Goal: Task Accomplishment & Management: Use online tool/utility

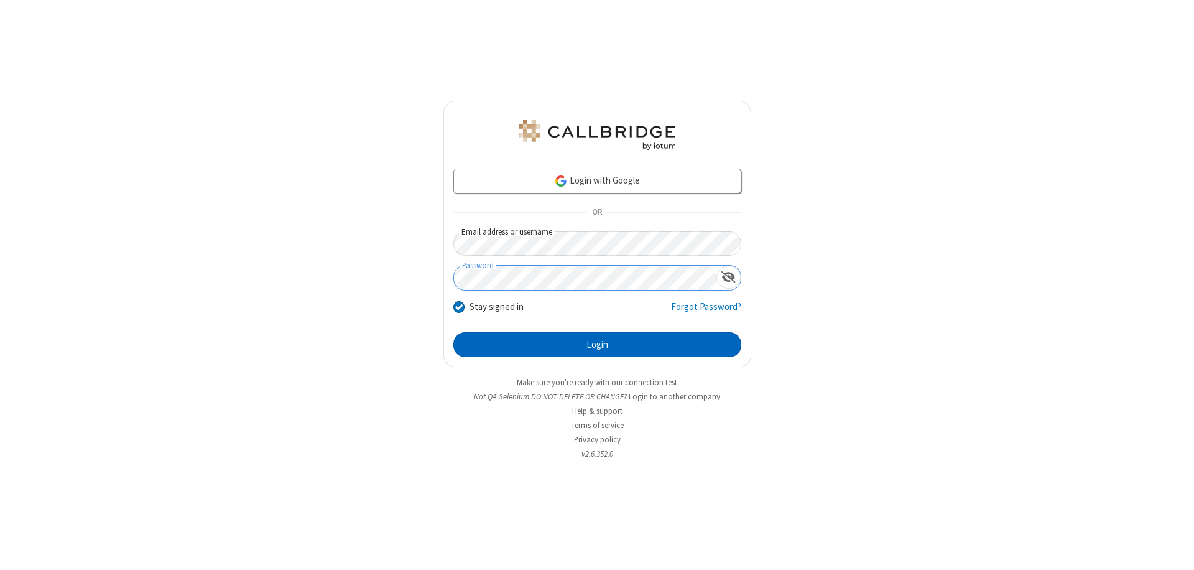
click at [597, 345] on button "Login" at bounding box center [597, 344] width 288 height 25
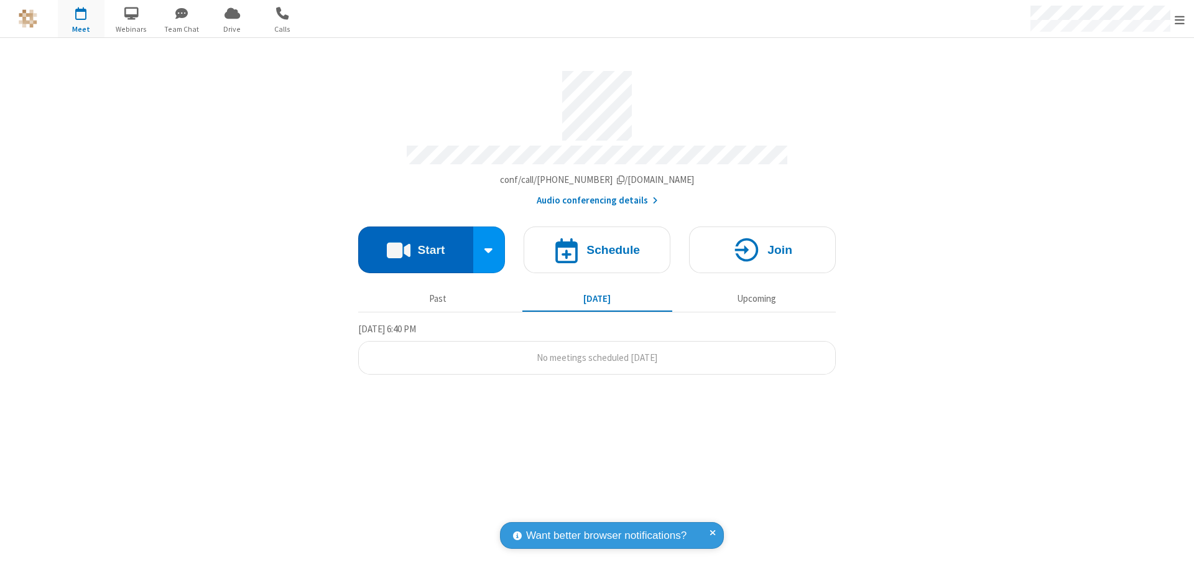
click at [415, 244] on button "Start" at bounding box center [415, 249] width 115 height 47
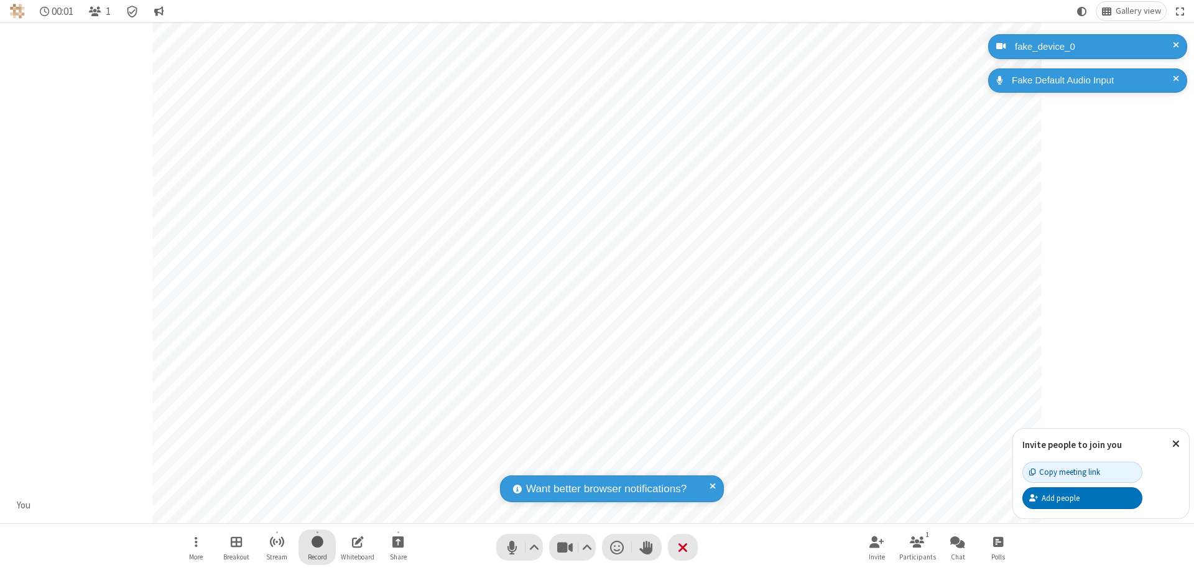
click at [317, 547] on span "Start recording" at bounding box center [318, 542] width 12 height 16
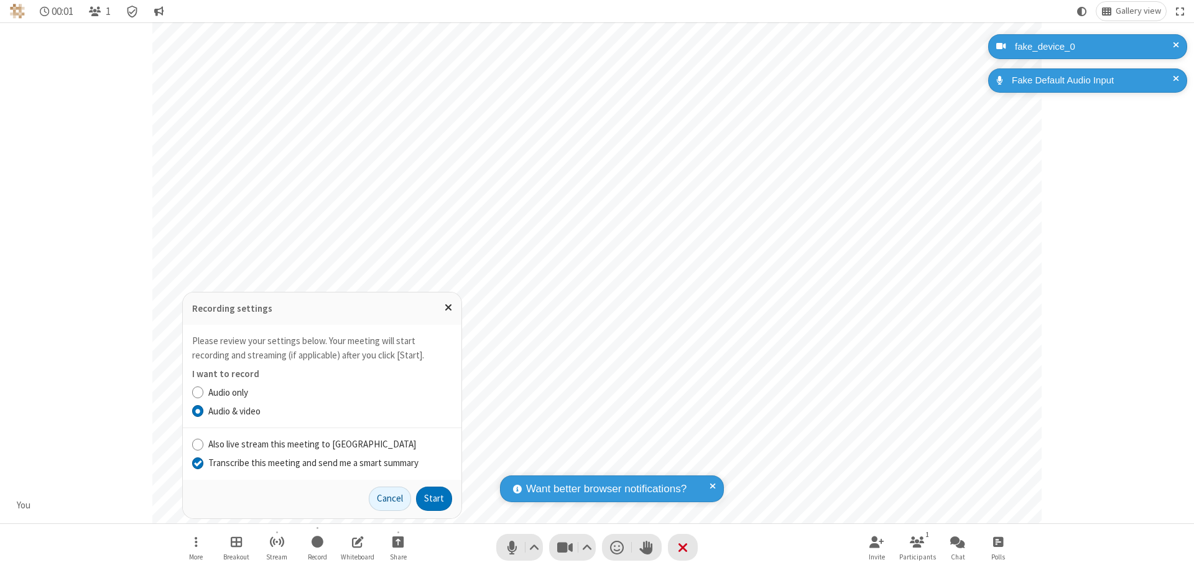
click at [197, 462] on input "Transcribe this meeting and send me a smart summary" at bounding box center [198, 462] width 12 height 13
click at [434, 498] on button "Start" at bounding box center [434, 498] width 36 height 25
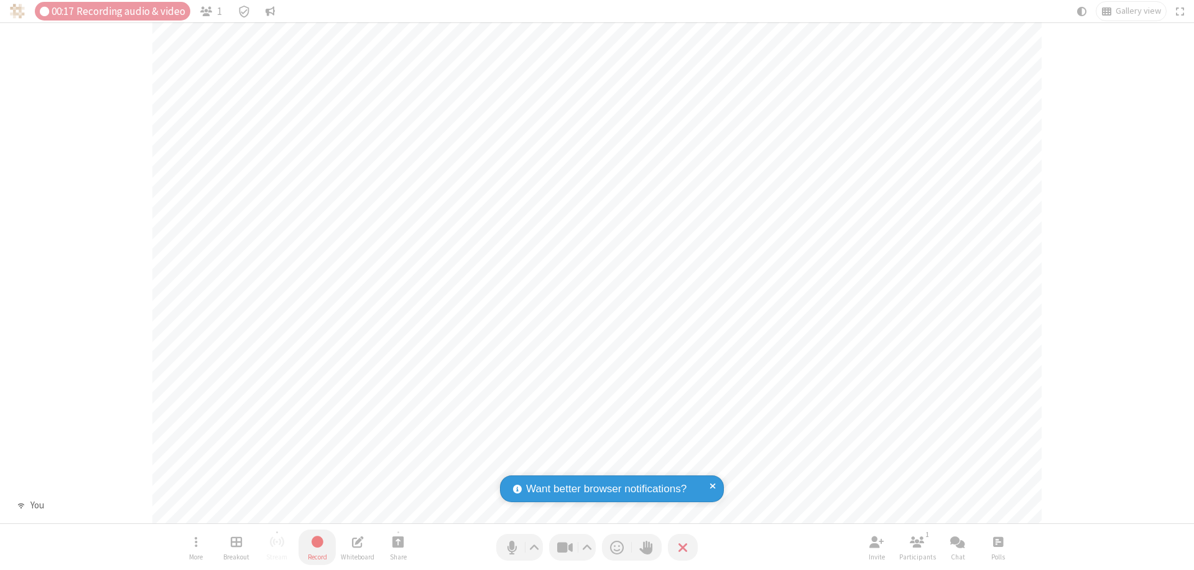
click at [317, 547] on span "Stop recording" at bounding box center [317, 542] width 15 height 16
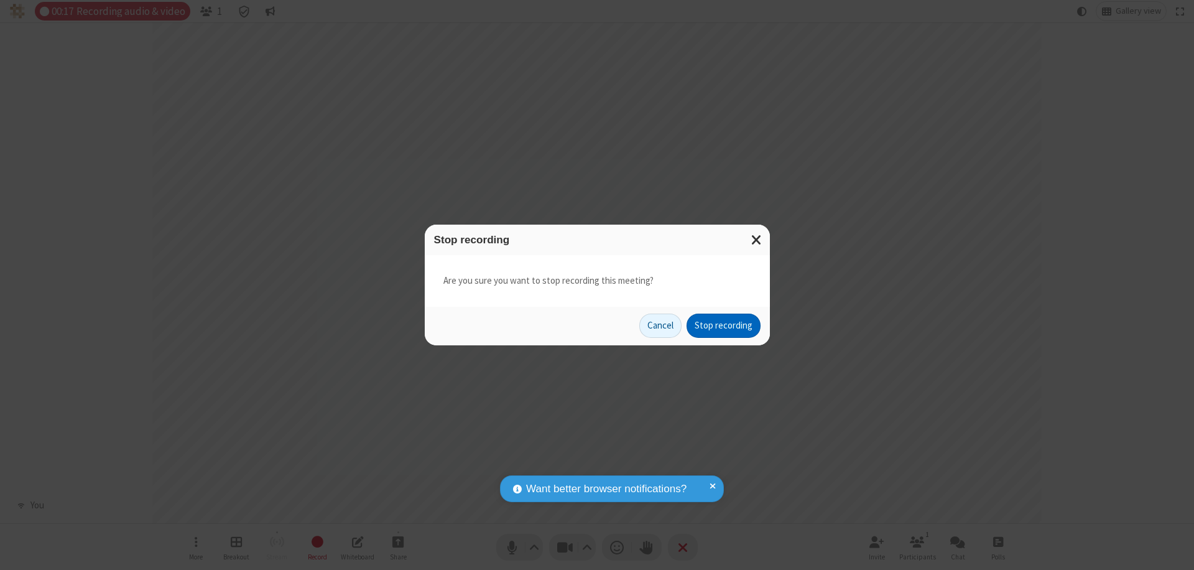
click at [723, 325] on button "Stop recording" at bounding box center [724, 325] width 74 height 25
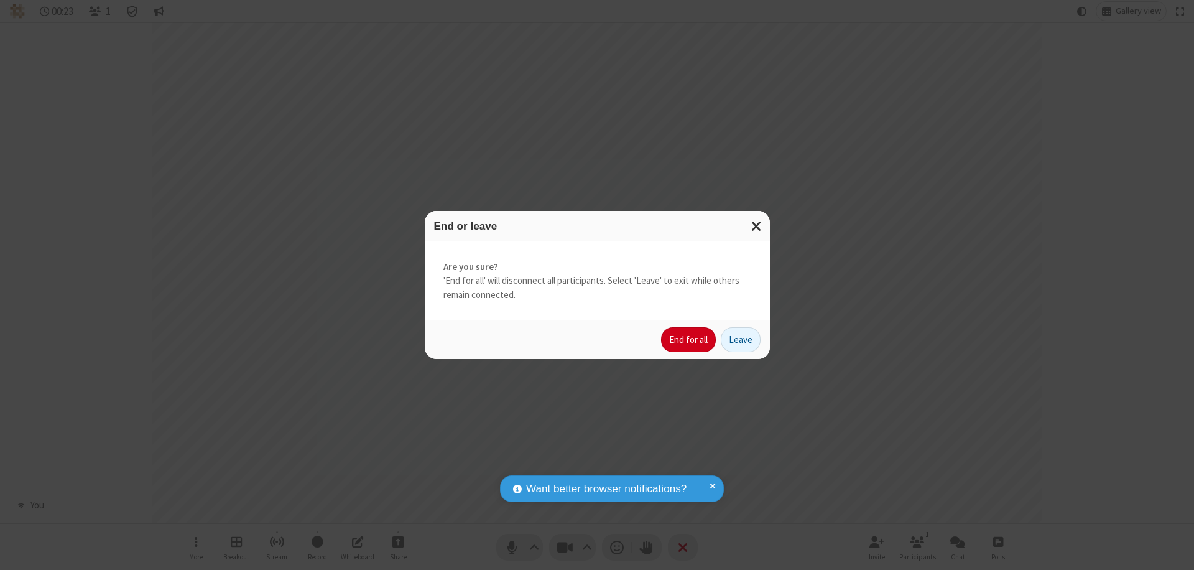
click at [689, 340] on button "End for all" at bounding box center [688, 339] width 55 height 25
